Goal: Information Seeking & Learning: Find specific fact

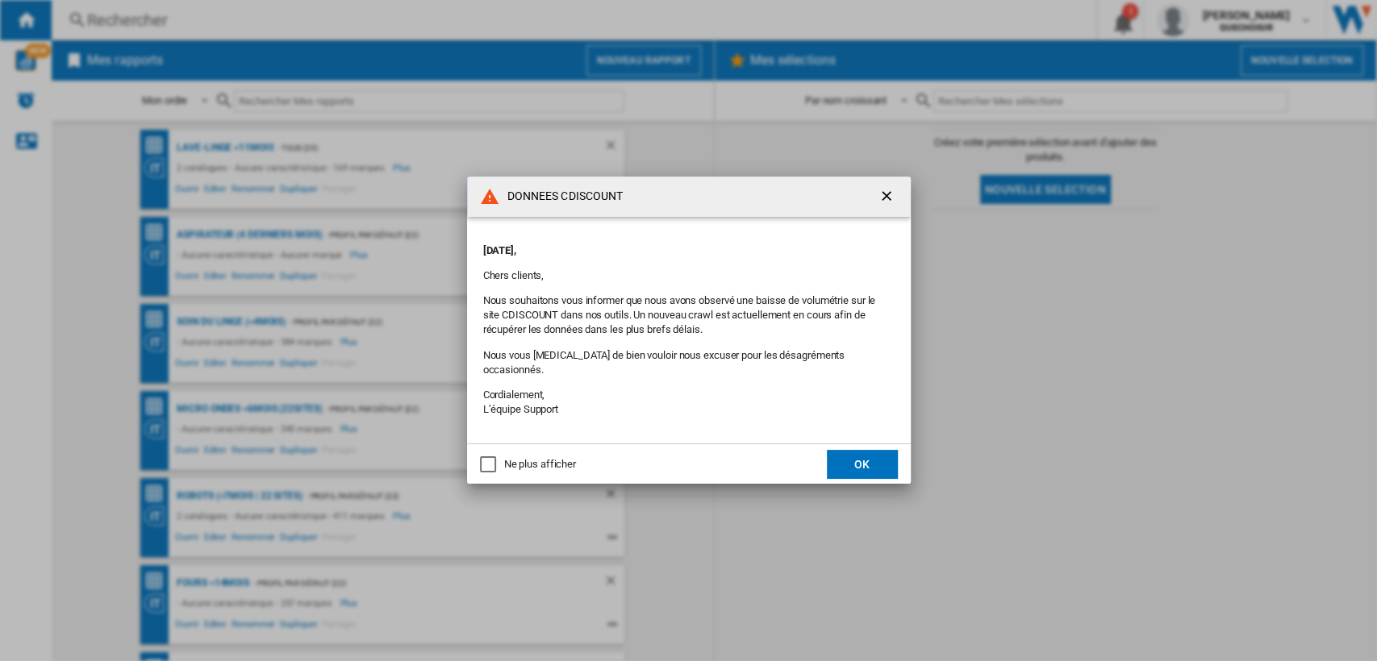
click at [529, 457] on div "Ne plus afficher" at bounding box center [540, 464] width 72 height 15
click at [845, 454] on button "OK" at bounding box center [862, 464] width 71 height 29
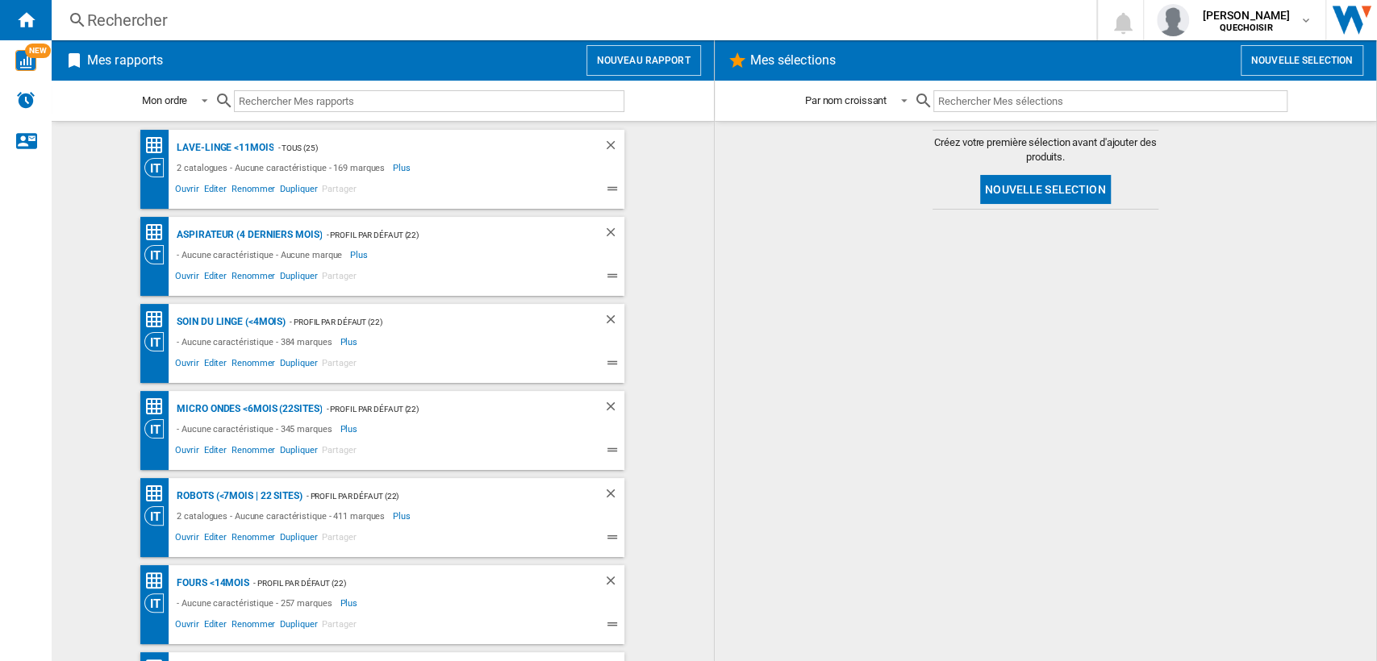
click at [422, 15] on div "Rechercher" at bounding box center [570, 20] width 967 height 23
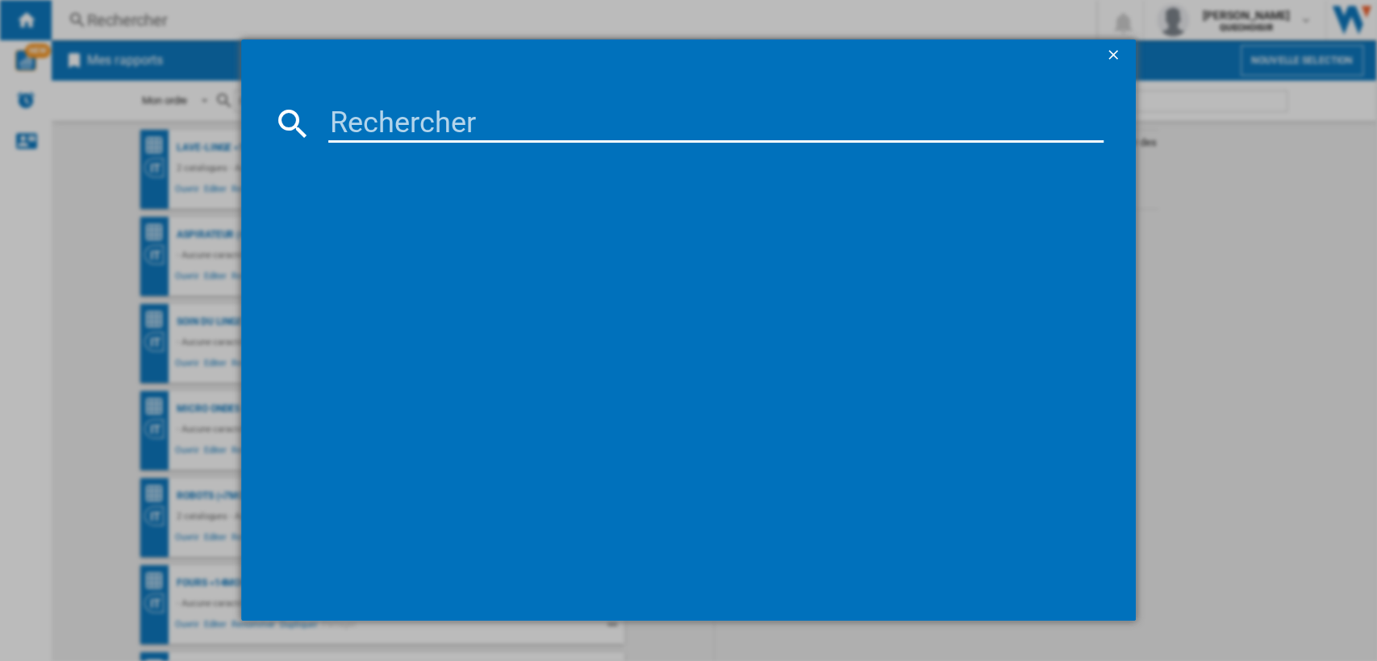
click at [547, 121] on input at bounding box center [716, 123] width 776 height 39
paste input "WGB244A2FR"
type input "WGB244A2"
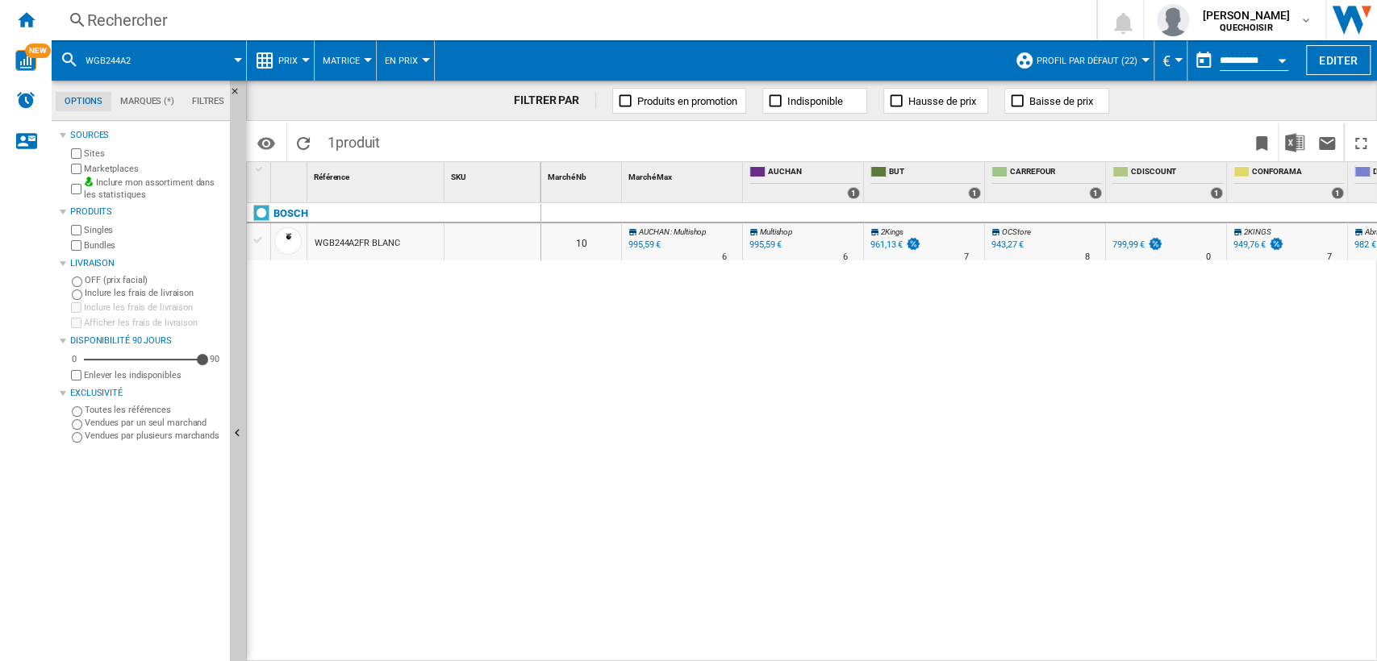
click at [380, 15] on div "Rechercher" at bounding box center [570, 20] width 967 height 23
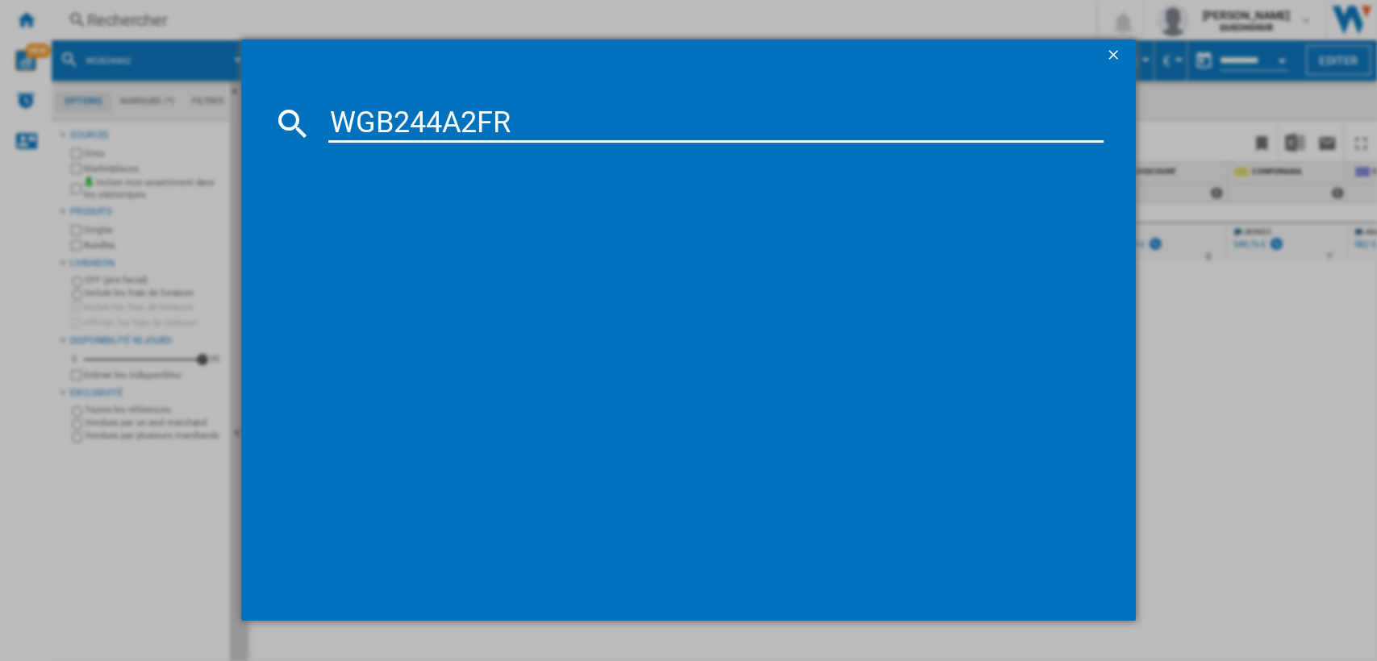
click at [404, 110] on input "WGB244A2FR" at bounding box center [716, 123] width 776 height 39
click at [406, 116] on input "WGB244A2FR" at bounding box center [716, 123] width 776 height 39
drag, startPoint x: 407, startPoint y: 119, endPoint x: 722, endPoint y: 129, distance: 314.7
click at [721, 129] on input "WGB244A2FR" at bounding box center [716, 123] width 776 height 39
type input "WGB2"
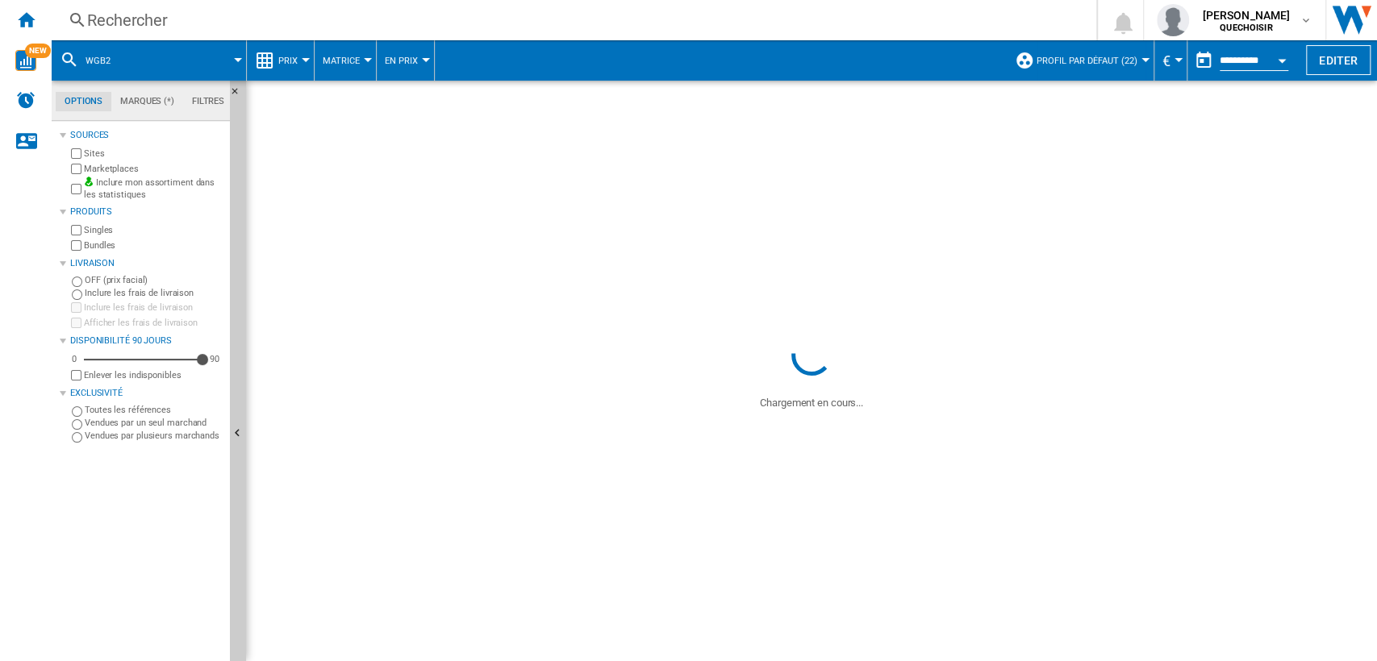
click at [140, 165] on label "Marketplaces" at bounding box center [154, 169] width 140 height 12
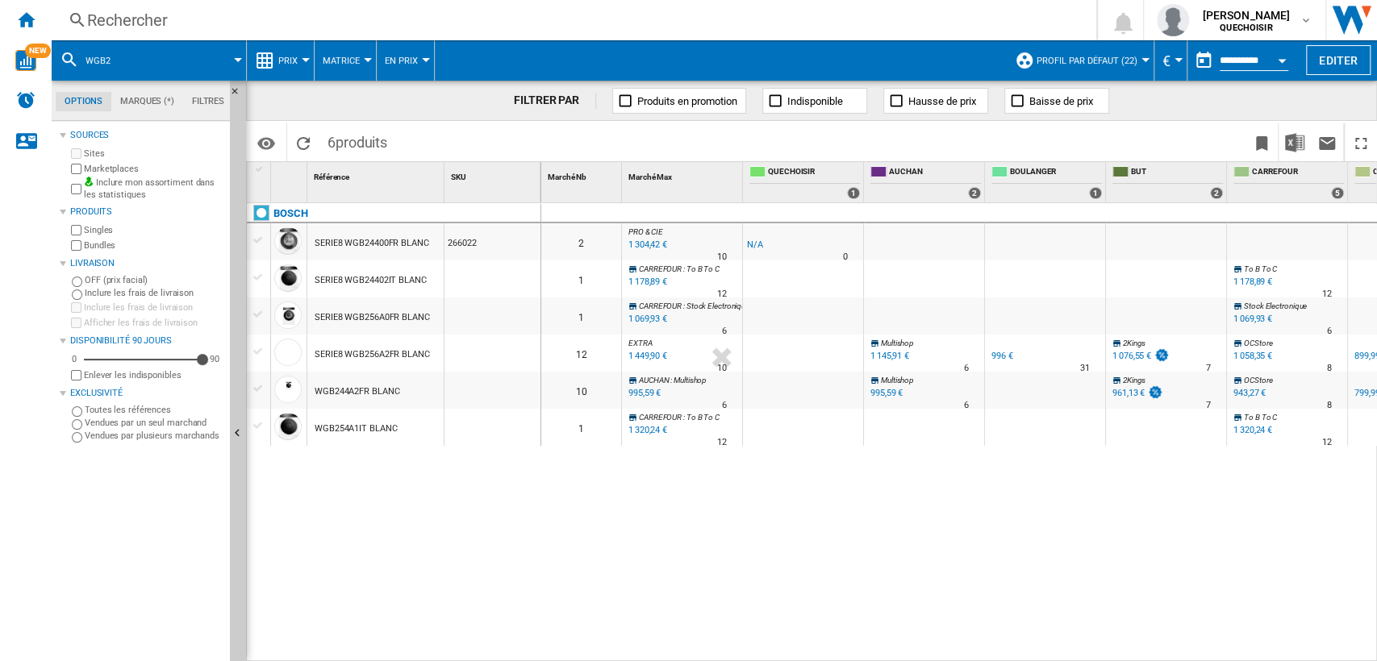
click at [102, 242] on label "Bundles" at bounding box center [154, 246] width 140 height 12
click at [353, 61] on span "Matrice" at bounding box center [341, 61] width 37 height 10
click at [348, 142] on span "Classement" at bounding box center [360, 138] width 66 height 15
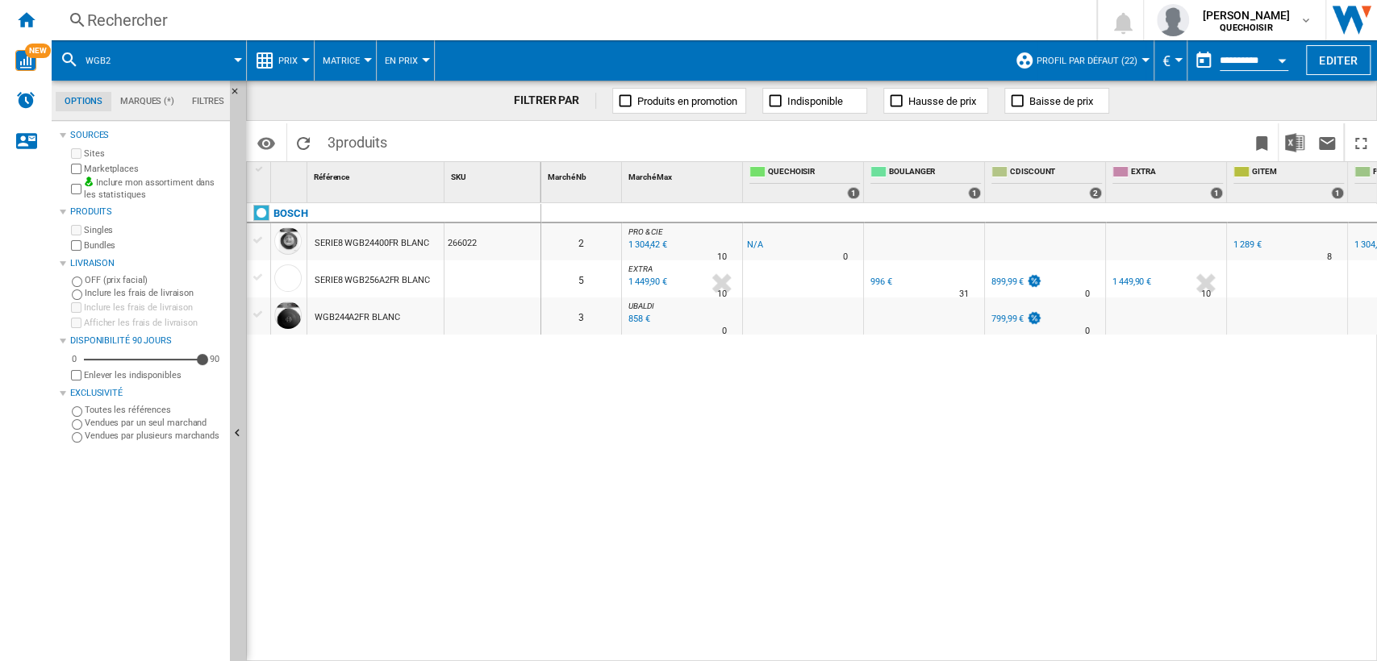
click at [497, 557] on div "BOSCH SERIE8 WGB24400FR BLANC 266022 SERIE8 WGB256A2FR BLANC WGB244A2FR BLANC" at bounding box center [394, 428] width 294 height 451
click at [336, 56] on span "Matrice" at bounding box center [341, 61] width 37 height 10
click at [347, 132] on span "Classement" at bounding box center [360, 138] width 66 height 15
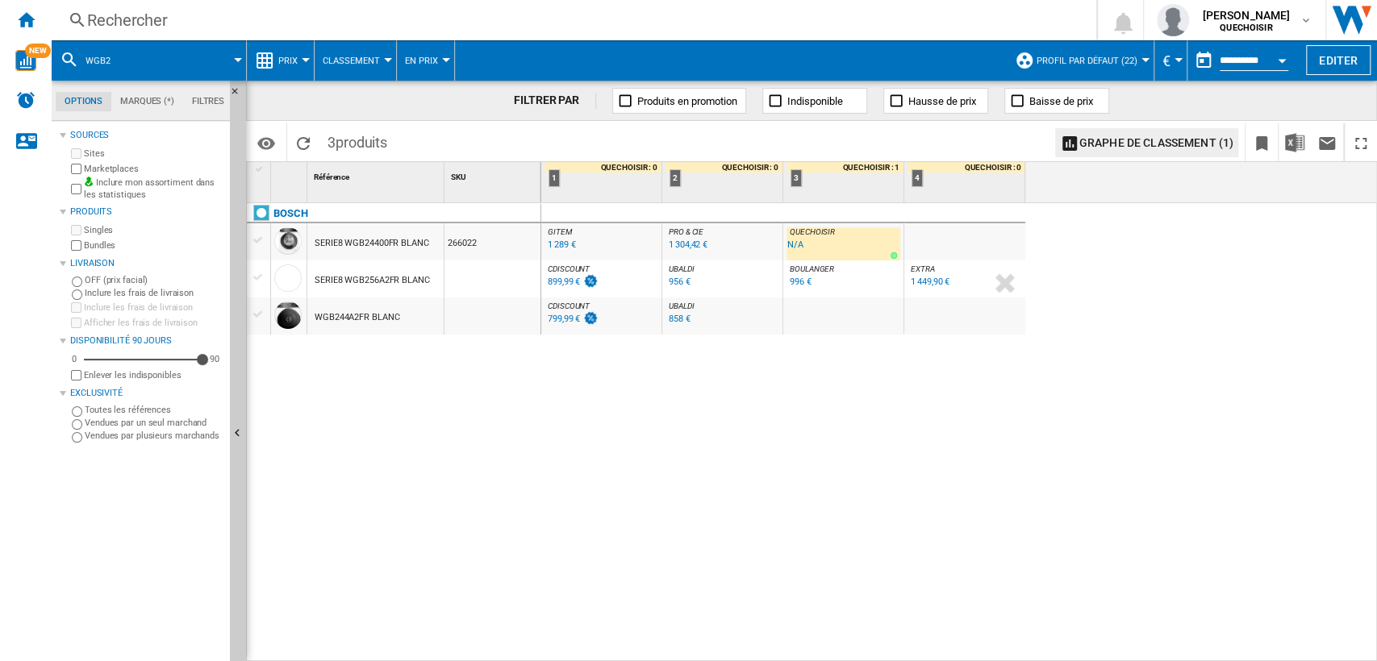
click at [1103, 60] on span "Profil par défaut (22)" at bounding box center [1086, 61] width 101 height 10
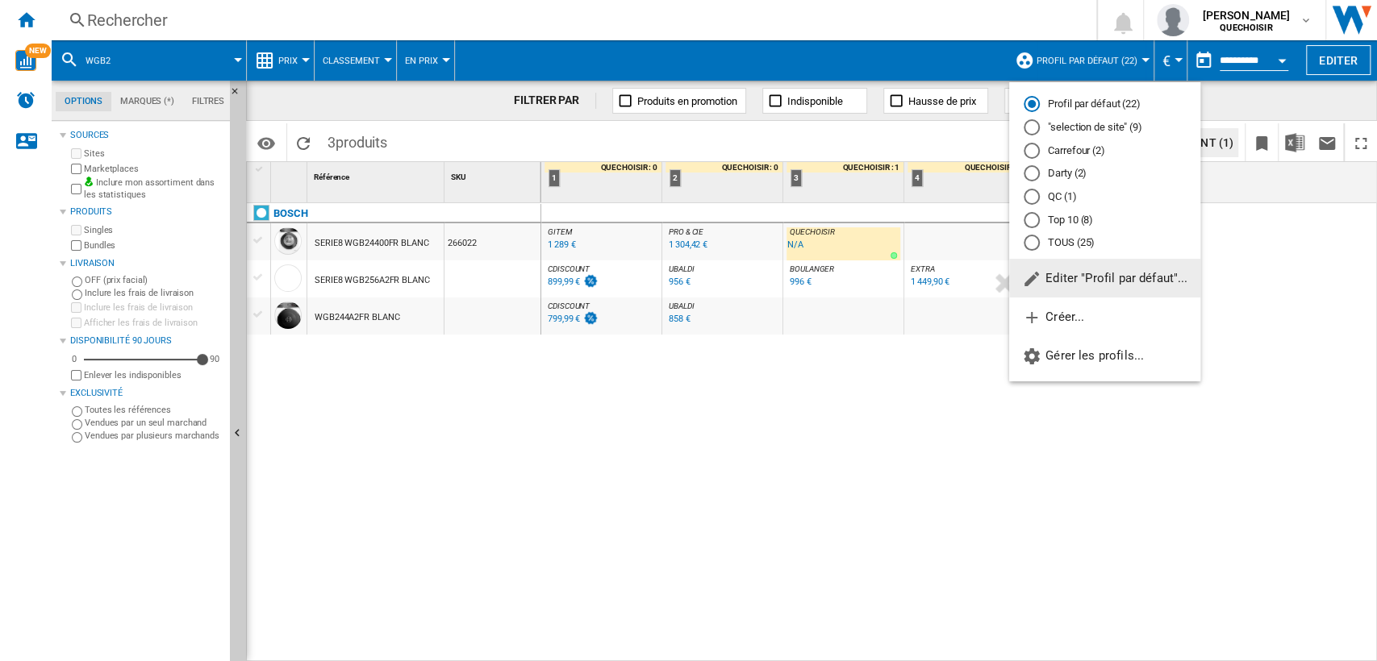
click at [1059, 237] on md-radio-button "TOUS (25)" at bounding box center [1104, 243] width 162 height 15
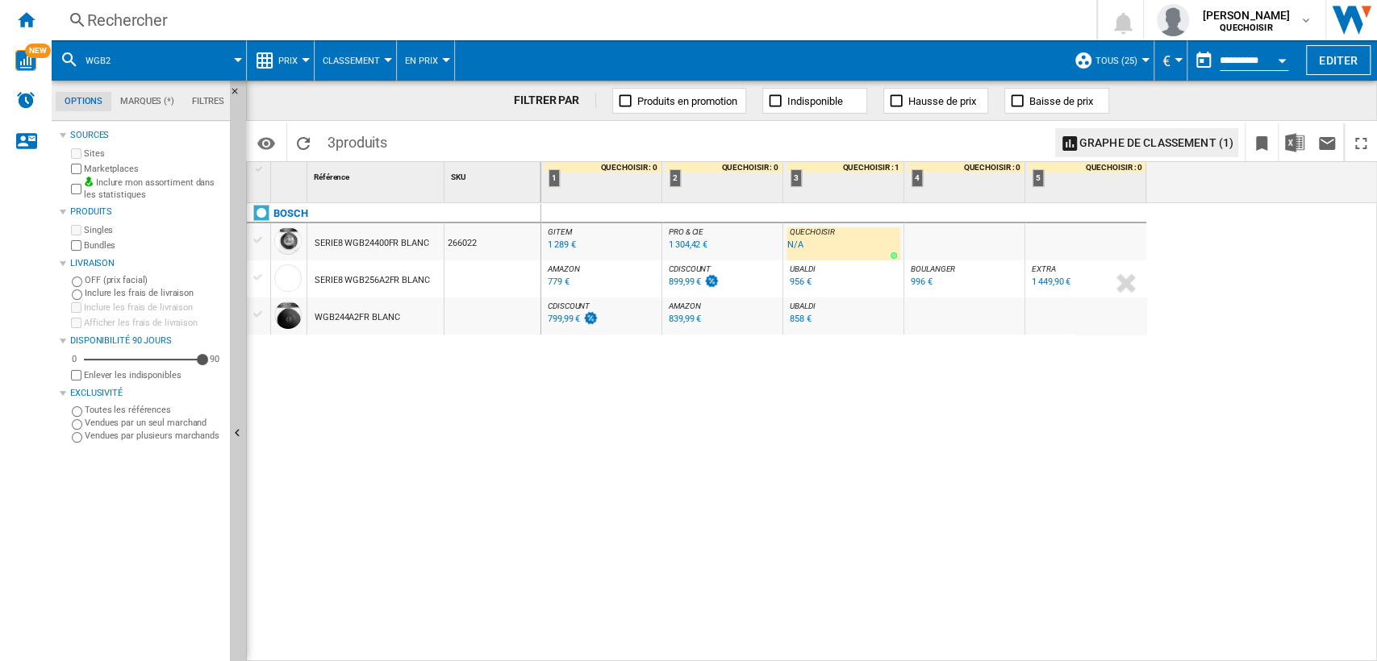
click at [345, 27] on div "Rechercher" at bounding box center [570, 20] width 967 height 23
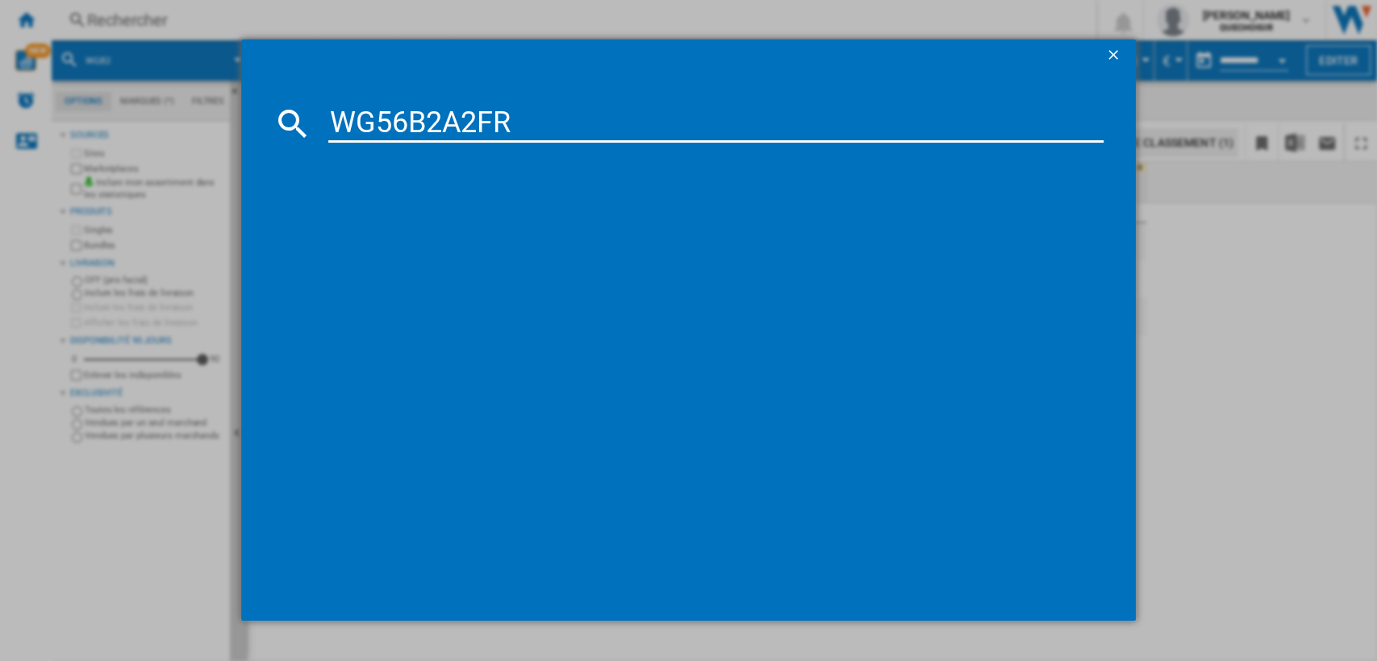
drag, startPoint x: 405, startPoint y: 124, endPoint x: 703, endPoint y: 125, distance: 298.4
click at [703, 125] on input "WG56B2A2FR" at bounding box center [716, 123] width 776 height 39
type input "WG5 b2a"
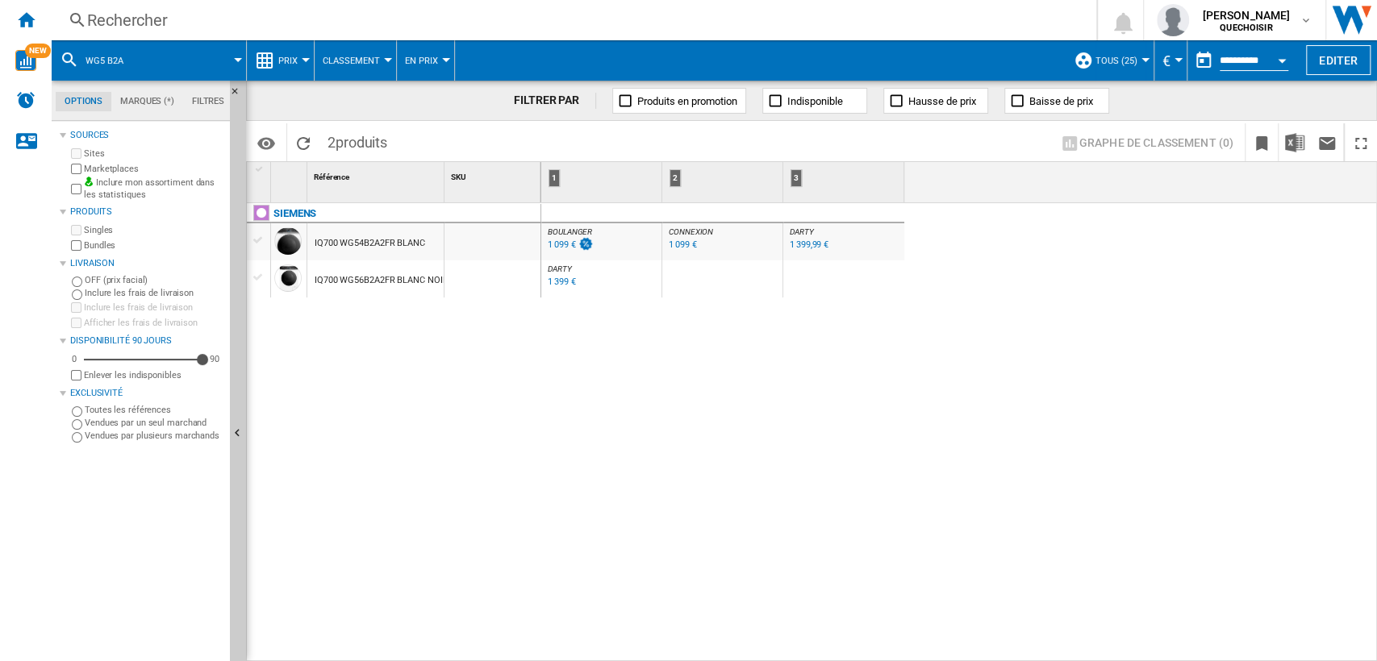
click at [647, 390] on div "BOULANGER : FR BOULANGER -1.0 % 1 099 € % N/A BOULANGER : FR BOULANGER CONNEXIO…" at bounding box center [959, 433] width 836 height 460
click at [394, 21] on div "Rechercher" at bounding box center [570, 20] width 967 height 23
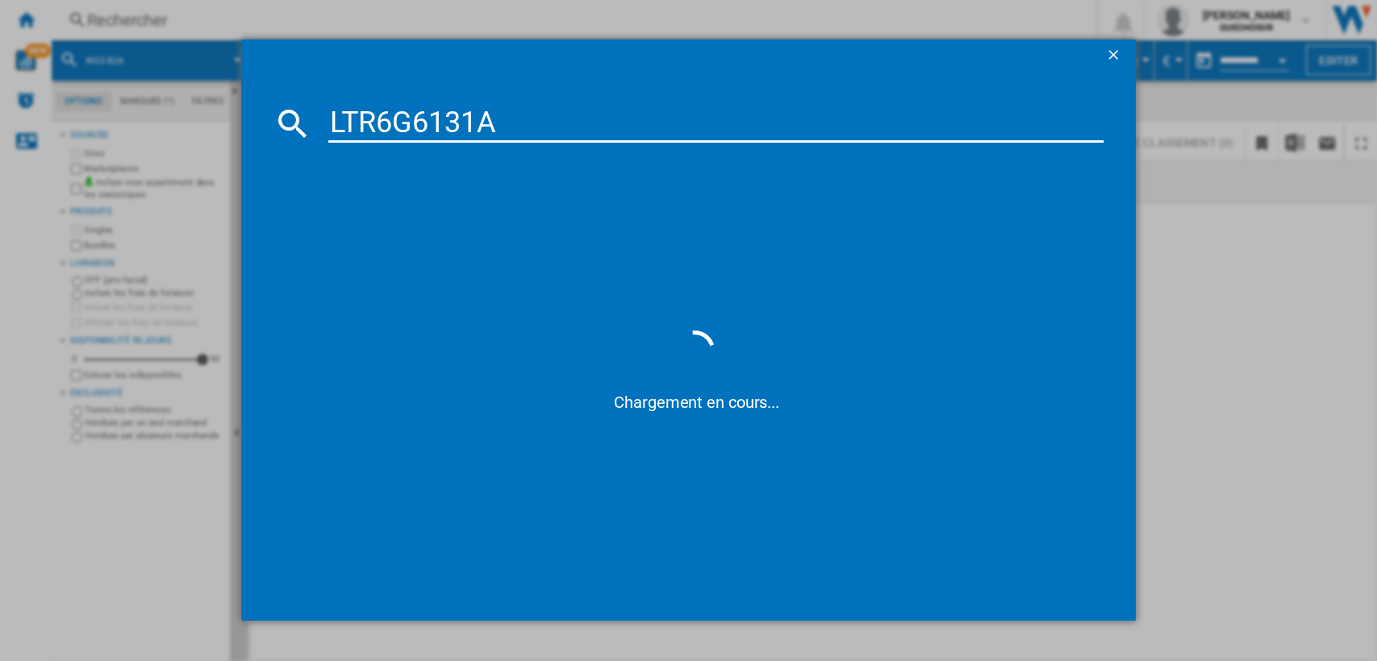
type input "LTR6G6131A"
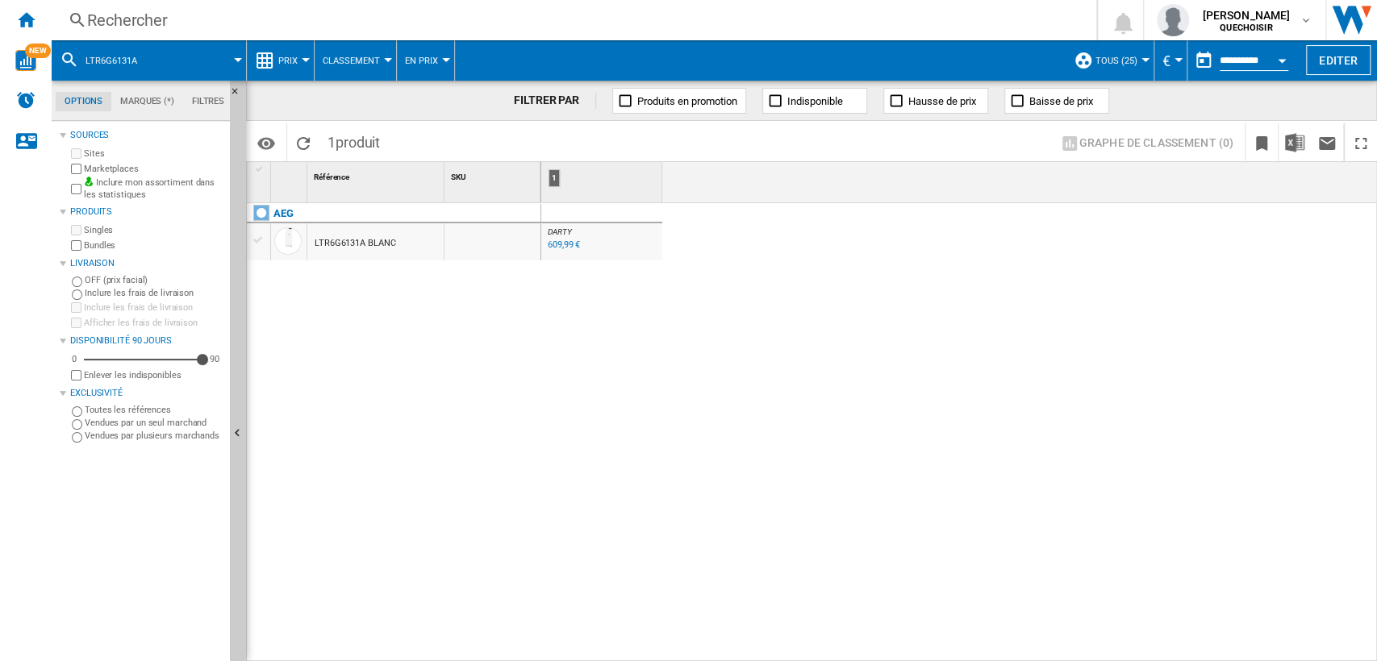
click at [561, 253] on div "-1.0 % 609,99 € % N/A" at bounding box center [570, 256] width 51 height 39
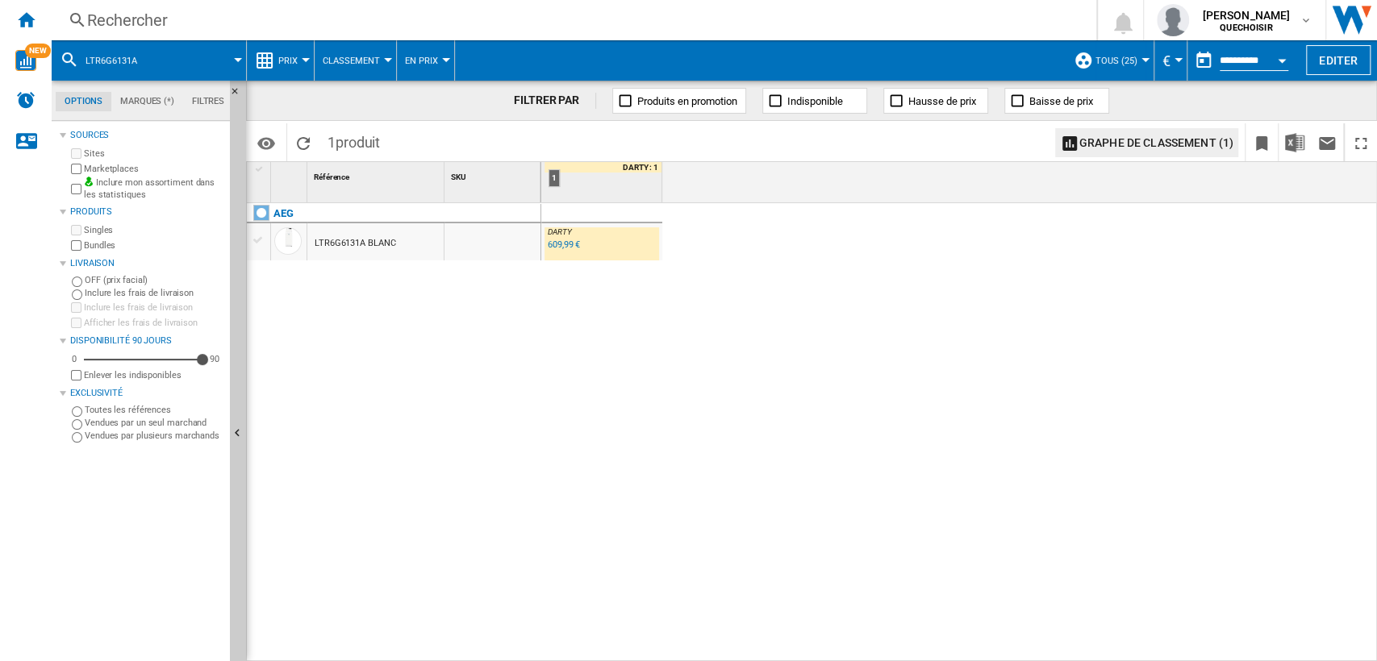
click at [563, 248] on div "609,99 €" at bounding box center [564, 245] width 32 height 10
click at [521, 21] on div "Rechercher" at bounding box center [570, 20] width 967 height 23
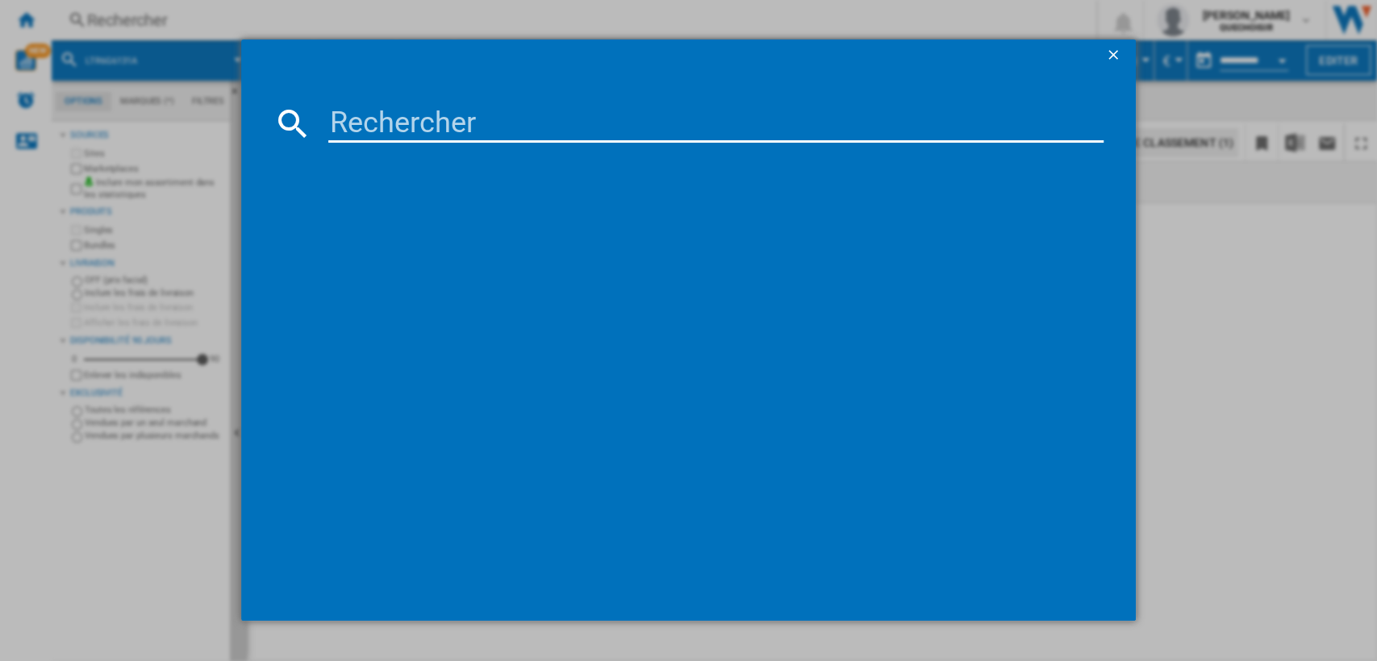
type input "LTR7C7130A"
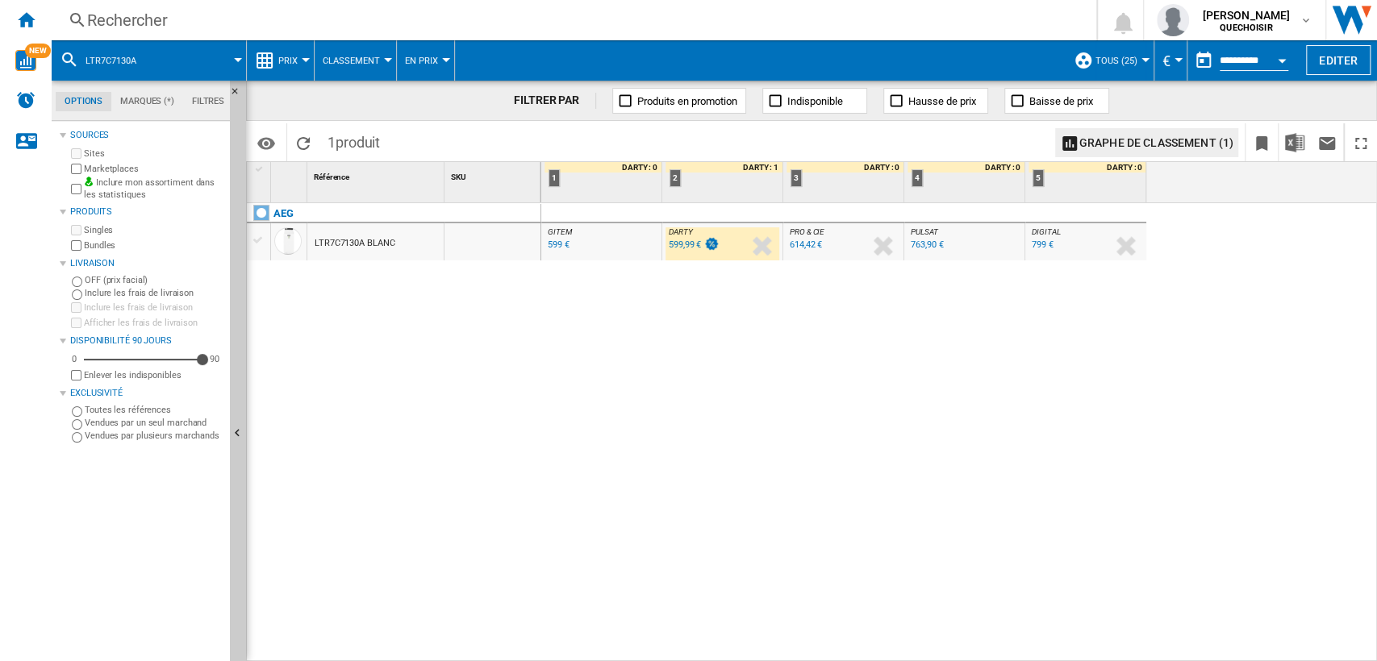
click at [673, 247] on div "599,99 €" at bounding box center [685, 245] width 32 height 10
